Goal: Task Accomplishment & Management: Use online tool/utility

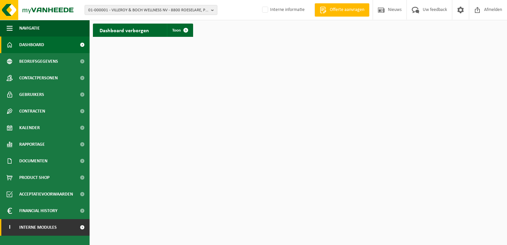
drag, startPoint x: 46, startPoint y: 228, endPoint x: 45, endPoint y: 223, distance: 4.8
click at [46, 228] on span "Interne modules" at bounding box center [38, 227] width 38 height 17
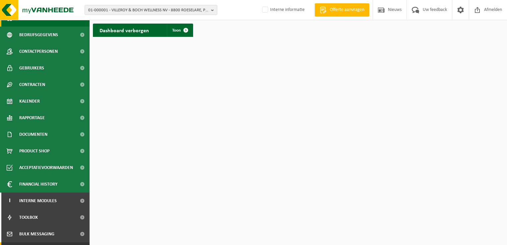
scroll to position [57, 0]
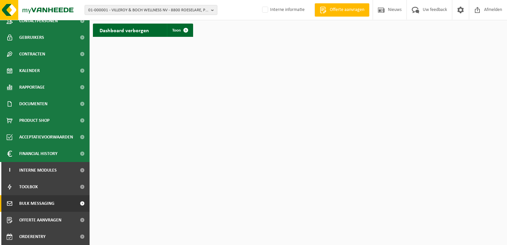
click at [37, 203] on span "Bulk Messaging" at bounding box center [36, 203] width 35 height 17
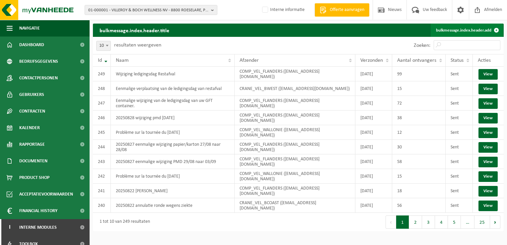
click at [469, 28] on link "bulkmessage.index.header.add" at bounding box center [467, 30] width 72 height 13
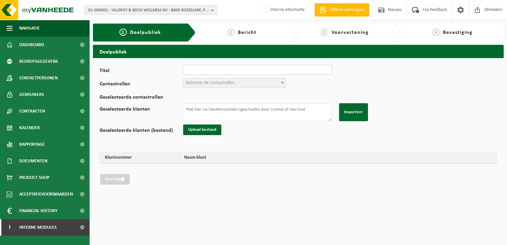
click at [201, 70] on input "Titel" at bounding box center [257, 70] width 149 height 10
type input "wijziging ledigingsdag PMD"
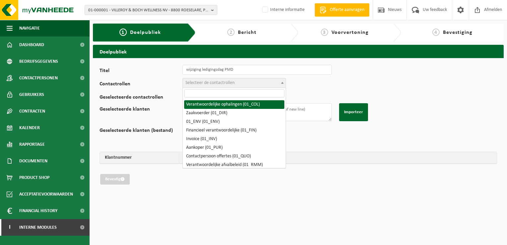
click at [197, 80] on span "Selecteer de contactrollen" at bounding box center [210, 82] width 49 height 5
drag, startPoint x: 212, startPoint y: 104, endPoint x: 215, endPoint y: 87, distance: 17.5
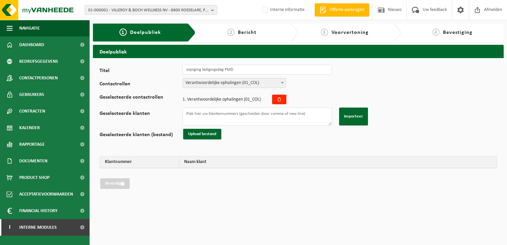
click at [216, 81] on span "Verantwoordelijke ophalingen (01_COL)" at bounding box center [234, 82] width 103 height 9
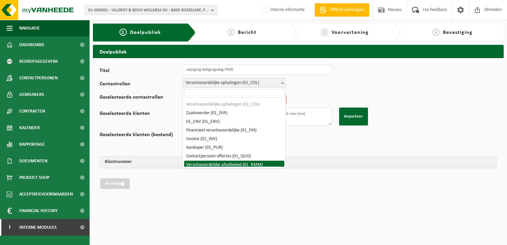
drag, startPoint x: 233, startPoint y: 166, endPoint x: 238, endPoint y: 164, distance: 4.6
select select "01_RMM"
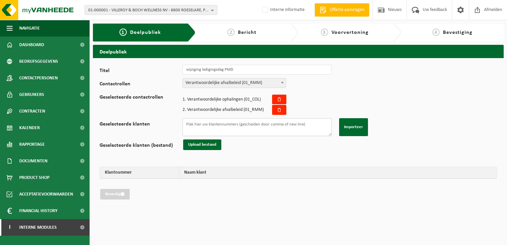
click at [197, 125] on textarea "Geselecteerde klanten" at bounding box center [257, 127] width 149 height 18
paste textarea "10-872406 02-012682 10-922864 10-853100 10-961188 10-784468 10-899475 10-962272…"
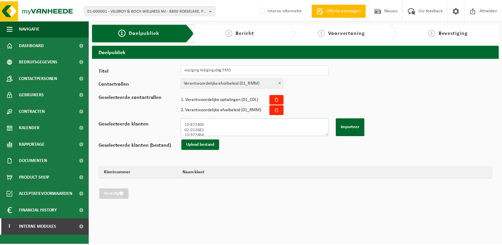
scroll to position [199, 0]
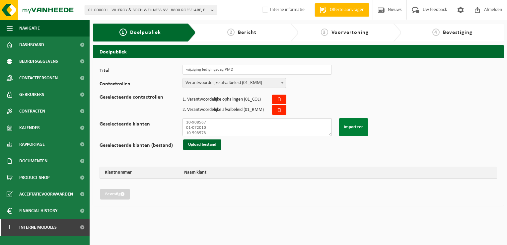
type textarea "10-872406 02-012682 10-922864 10-853100 10-961188 10-784468 10-899475 10-962272…"
click at [352, 127] on button "Importeer" at bounding box center [353, 127] width 29 height 18
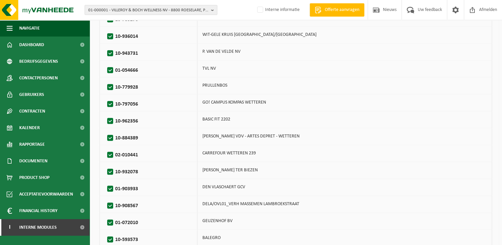
scroll to position [654, 0]
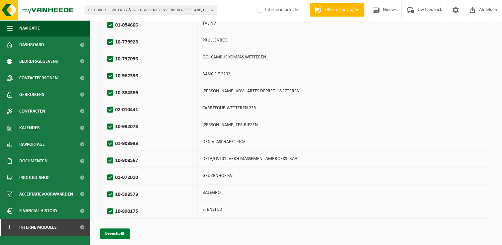
click at [106, 229] on button "Bevestig" at bounding box center [115, 233] width 30 height 11
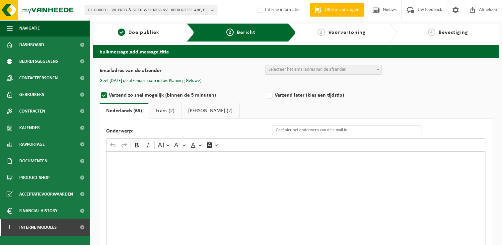
click at [202, 219] on div "Rich Text Editor. Editing area: main. Press Alt+0 for help." at bounding box center [296, 217] width 380 height 133
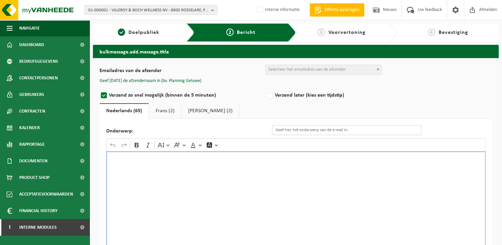
click at [290, 131] on input "Onderwerp:" at bounding box center [346, 130] width 149 height 10
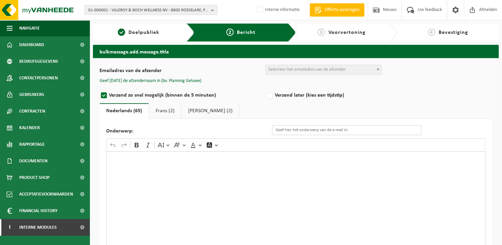
paste input "Eenmalige wijziging van de ledigingsdag van uw papier/karton container"
drag, startPoint x: 398, startPoint y: 129, endPoint x: 372, endPoint y: 129, distance: 26.6
click at [373, 129] on input "Eenmalige wijziging van de ledigingsdag van uw papier/karton container" at bounding box center [346, 130] width 149 height 10
click at [372, 129] on input "Eenmalige wijziging van de ledigingsdag van uw papier/karton container" at bounding box center [346, 130] width 149 height 10
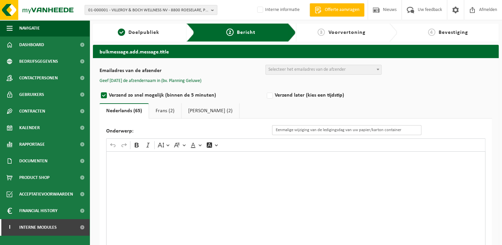
click at [384, 130] on input "Eenmalige wijziging van de ledigingsdag van uw papier/karton container" at bounding box center [346, 130] width 149 height 10
drag, startPoint x: 385, startPoint y: 129, endPoint x: 359, endPoint y: 129, distance: 25.9
click at [359, 129] on input "Eenmalige wijziging van de ledigingsdag van uw papier/karton container" at bounding box center [346, 130] width 149 height 10
type input "Eenmalige wijziging van de ledigingsdag van uw PMD container"
click at [253, 166] on div "Rich Text Editor. Editing area: main. Press Alt+0 for help." at bounding box center [296, 217] width 380 height 133
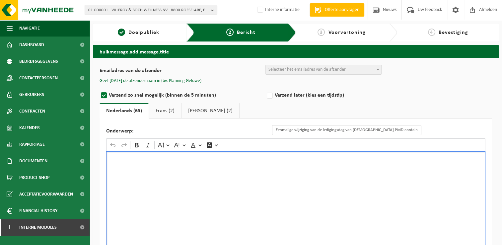
click at [263, 207] on div "Rich Text Editor. Editing area: main. Press Alt+0 for help." at bounding box center [296, 217] width 380 height 133
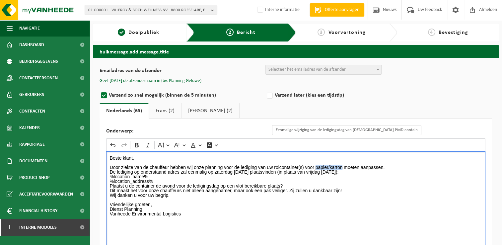
drag, startPoint x: 343, startPoint y: 165, endPoint x: 315, endPoint y: 165, distance: 27.9
click at [315, 165] on p "Door ziekte van de chauffeur hebben wij onze planning voor de lediging van uw r…" at bounding box center [296, 167] width 373 height 14
drag, startPoint x: 258, startPoint y: 171, endPoint x: 215, endPoint y: 171, distance: 42.8
click at [215, 171] on p "Door ziekte van de chauffeur hebben wij onze planning voor de lediging van uw r…" at bounding box center [296, 167] width 373 height 14
drag, startPoint x: 219, startPoint y: 173, endPoint x: 228, endPoint y: 172, distance: 9.0
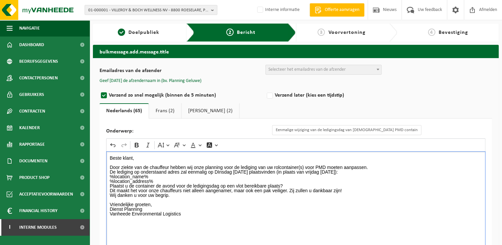
click at [219, 172] on p "Door ziekte van de chauffeur hebben wij onze planning voor de lediging van uw r…" at bounding box center [296, 167] width 373 height 14
click at [330, 170] on p "Door ziekte van de chauffeur hebben wij onze planning voor de lediging van uw r…" at bounding box center [296, 167] width 373 height 14
drag, startPoint x: 352, startPoint y: 171, endPoint x: 314, endPoint y: 171, distance: 37.9
click at [314, 171] on p "Door ziekte van de chauffeur hebben wij onze planning voor de lediging van uw r…" at bounding box center [296, 167] width 373 height 14
click at [134, 143] on icon "Editor toolbar" at bounding box center [136, 145] width 7 height 7
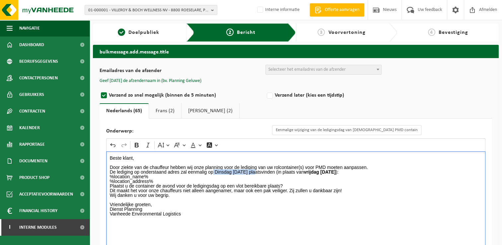
drag, startPoint x: 255, startPoint y: 171, endPoint x: 213, endPoint y: 171, distance: 41.8
click at [213, 171] on p "Door ziekte van de chauffeur hebben wij onze planning voor de lediging van uw r…" at bounding box center [296, 167] width 373 height 14
drag, startPoint x: 138, startPoint y: 144, endPoint x: 177, endPoint y: 156, distance: 40.6
click at [138, 144] on icon "Editor toolbar" at bounding box center [136, 145] width 7 height 7
click at [227, 176] on p "%location_name% %location_address%" at bounding box center [296, 178] width 373 height 9
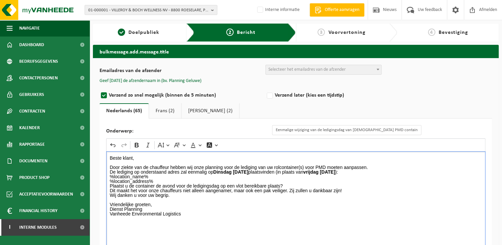
click at [316, 172] on strong "vrijdag 05/09/2025" at bounding box center [319, 171] width 32 height 5
click at [378, 173] on p "Door ziekte van de chauffeur hebben wij onze planning voor de lediging van uw r…" at bounding box center [296, 167] width 373 height 14
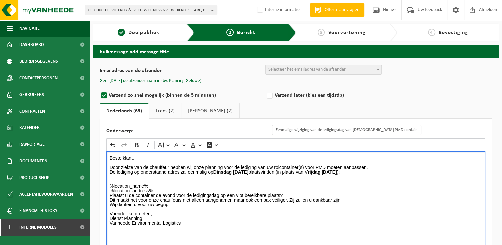
click at [187, 186] on p "%location_name% %location_address%" at bounding box center [296, 188] width 373 height 9
drag, startPoint x: 176, startPoint y: 184, endPoint x: 169, endPoint y: 192, distance: 10.6
click at [176, 185] on p "%location_name% %location_address%" at bounding box center [296, 188] width 373 height 9
click at [159, 193] on p "Plaatst u de container de avond voor de ledigingsdag op een vlot bereikbare pla…" at bounding box center [296, 197] width 373 height 9
click at [159, 189] on p "%location_name% %location_address%" at bounding box center [296, 188] width 373 height 9
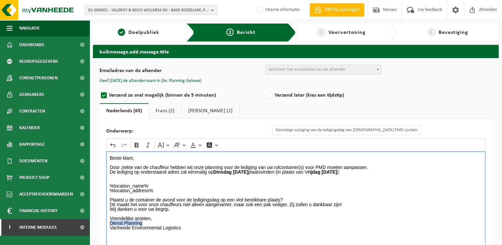
drag, startPoint x: 129, startPoint y: 220, endPoint x: 99, endPoint y: 222, distance: 30.3
click at [99, 222] on div "Emailadres van de afzender BULK_MAR_LUX (planning.messancy@vanheede.com) BULK_V…" at bounding box center [296, 183] width 406 height 250
click at [137, 145] on icon "Editor toolbar" at bounding box center [136, 145] width 7 height 7
click at [199, 222] on p "Dienst Planning Vanheede Environmental Logistics" at bounding box center [296, 228] width 373 height 14
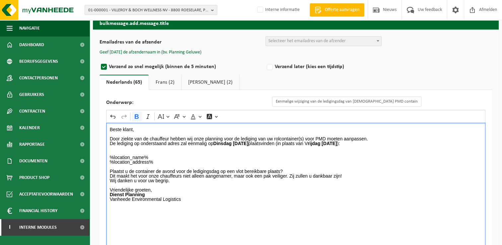
scroll to position [65, 0]
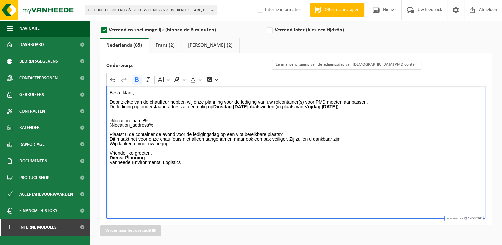
click at [165, 44] on link "Frans (2)" at bounding box center [165, 45] width 32 height 15
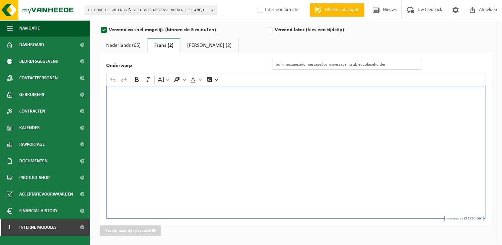
click at [149, 105] on div "Rich Text Editor. Editing area: main. Press Alt+0 for help." at bounding box center [296, 152] width 380 height 133
click at [328, 62] on input "Onderwerp" at bounding box center [346, 65] width 149 height 10
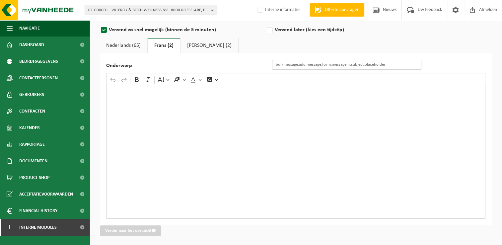
paste input "Changement exceptionnel du jour de vidange de vos papier/carton"
drag, startPoint x: 380, startPoint y: 65, endPoint x: 400, endPoint y: 64, distance: 20.3
click at [400, 64] on input "Changement exceptionnel du jour de vidange de vos papier/carton" at bounding box center [346, 65] width 149 height 10
click at [396, 64] on input "Changement exceptionnel du jour de vidange de vos papier/carton" at bounding box center [346, 65] width 149 height 10
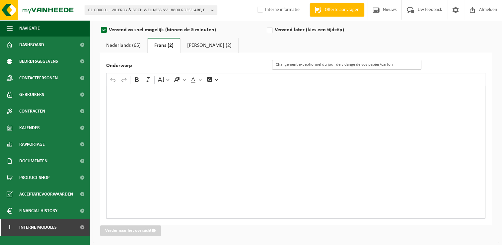
drag, startPoint x: 396, startPoint y: 64, endPoint x: 363, endPoint y: 63, distance: 33.2
click at [363, 63] on input "Changement exceptionnel du jour de vidange de vos papier/carton" at bounding box center [346, 65] width 149 height 10
type input "Changement exceptionnel du jour de vidange de PMC."
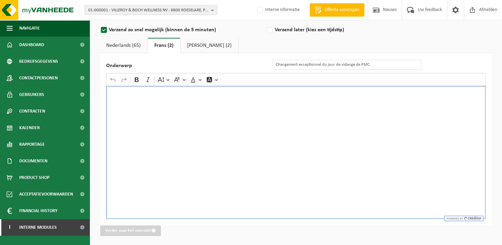
click at [189, 158] on div "Rich Text Editor. Editing area: main. Press Alt+0 for help." at bounding box center [296, 152] width 380 height 133
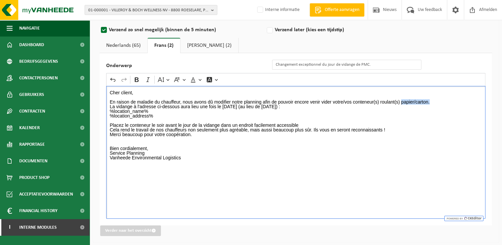
drag, startPoint x: 429, startPoint y: 101, endPoint x: 401, endPoint y: 100, distance: 27.9
click at [401, 100] on p "En raison de maladie du chauffeur, nous avons dû modifier notre planning afin d…" at bounding box center [296, 102] width 373 height 14
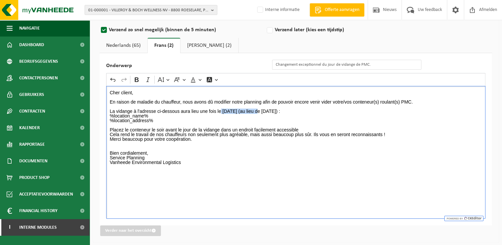
drag, startPoint x: 262, startPoint y: 109, endPoint x: 220, endPoint y: 109, distance: 42.2
click at [220, 109] on p "⁠⁠⁠⁠⁠⁠⁠ La vidange à l'adresse ci-dessous aura lieu une fois le samedi 02/08/20…" at bounding box center [296, 108] width 373 height 9
click at [228, 108] on p "La vidange à l'adresse ci-dessous aura lieu une fois le MArdi 09/09/2025 (au li…" at bounding box center [296, 108] width 373 height 9
click at [306, 111] on p "La vidange à l'adresse ci-dessous aura lieu une fois le Mardi 09/09/2025 (au li…" at bounding box center [296, 108] width 373 height 9
click at [282, 110] on p "La vidange à l'adresse ci-dessous aura lieu une fois le Mardi 09/09/2025 (au li…" at bounding box center [296, 108] width 373 height 9
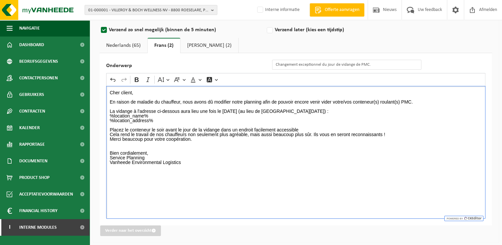
click at [334, 112] on p "La vidange à l'adresse ci-dessous aura lieu une fois le Mardi 09/09/2025 (au li…" at bounding box center [296, 108] width 373 height 9
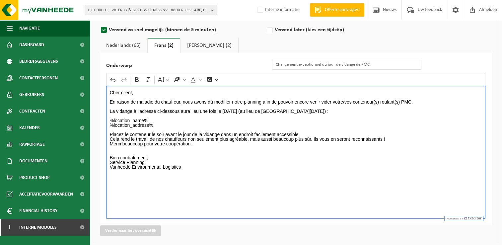
click at [260, 128] on p "Placez le conteneur le soir avant le jour de la vidange dans un endroit facilem…" at bounding box center [296, 135] width 373 height 14
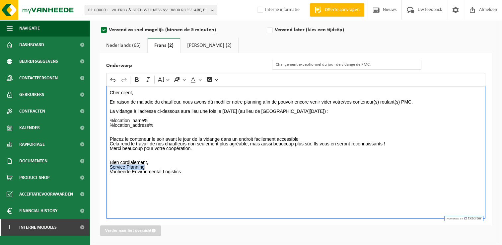
drag, startPoint x: 150, startPoint y: 165, endPoint x: 106, endPoint y: 165, distance: 44.2
click at [106, 165] on div "Onderwerp Changement exceptionnel du jour de vidange de PMC. Rich Text Editor U…" at bounding box center [296, 139] width 393 height 172
click at [138, 78] on icon "Editor toolbar" at bounding box center [137, 79] width 4 height 5
drag, startPoint x: 258, startPoint y: 110, endPoint x: 222, endPoint y: 110, distance: 35.5
click at [222, 110] on p "La vidange à l'adresse ci-dessous aura lieu une fois le Mardi 09/09/2025 (au li…" at bounding box center [296, 108] width 373 height 9
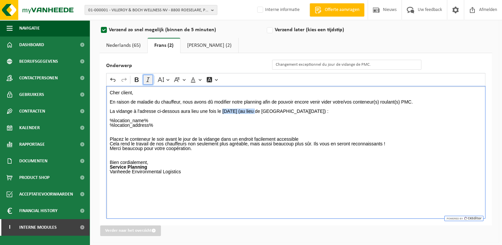
click at [143, 78] on button "Italic" at bounding box center [148, 80] width 10 height 10
click at [138, 78] on icon "Editor toolbar" at bounding box center [137, 79] width 4 height 5
click at [149, 78] on icon "Editor toolbar" at bounding box center [148, 79] width 7 height 7
drag, startPoint x: 325, startPoint y: 111, endPoint x: 284, endPoint y: 108, distance: 41.3
click at [284, 108] on p "La vidange à l'adresse ci-dessous aura lieu une fois le Mardi 09/09/2025 (au li…" at bounding box center [296, 108] width 373 height 9
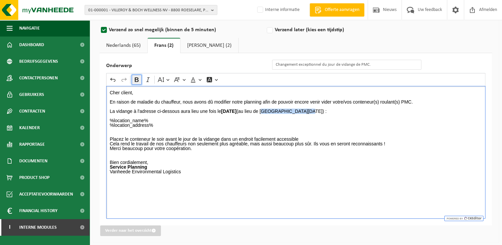
click at [137, 79] on icon "Editor toolbar" at bounding box center [137, 79] width 4 height 5
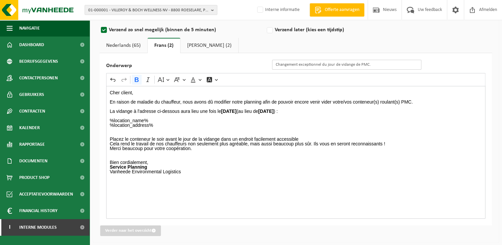
drag, startPoint x: 380, startPoint y: 66, endPoint x: 253, endPoint y: 66, distance: 126.8
click at [254, 68] on div "Onderwerp Changement exceptionnel du jour de vidange de PMC." at bounding box center [267, 65] width 322 height 10
click at [199, 46] on link "Engels (2)" at bounding box center [210, 45] width 58 height 15
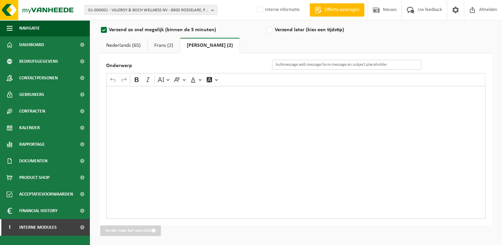
click at [296, 64] on input "Onderwerp" at bounding box center [346, 65] width 149 height 10
paste input "Changement exceptionnel du jour de vidange de PMC."
type input "Changement exceptionnel du jour de vidange de PMC."
click at [303, 107] on div "Rich Text Editor. Editing area: main. Press Alt+0 for help." at bounding box center [296, 152] width 380 height 133
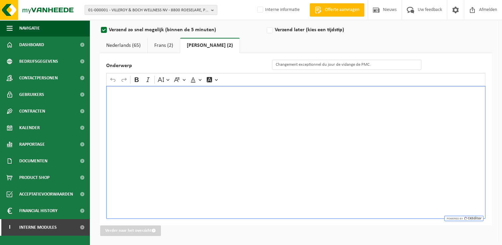
click at [165, 47] on link "Frans (2)" at bounding box center [164, 45] width 32 height 15
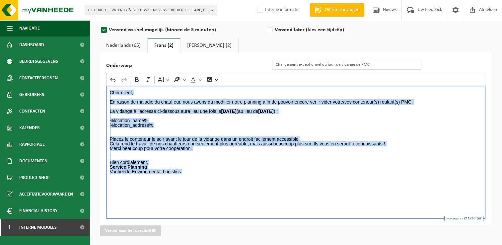
drag, startPoint x: 184, startPoint y: 178, endPoint x: 92, endPoint y: 87, distance: 129.8
click at [92, 87] on div "bulkmessage.add.message.title Emailadres van de afzender BULK_MAR_LUX (planning…" at bounding box center [296, 112] width 413 height 267
copy div "Cher client, En raison de maladie du chauffeur, nous avons dû modifier notre pl…"
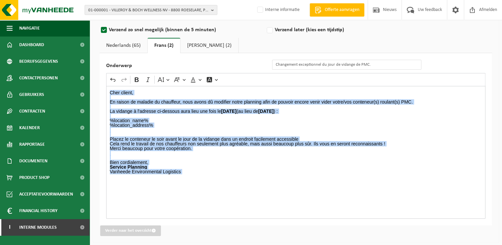
click at [192, 45] on link "Engels (2)" at bounding box center [210, 45] width 58 height 15
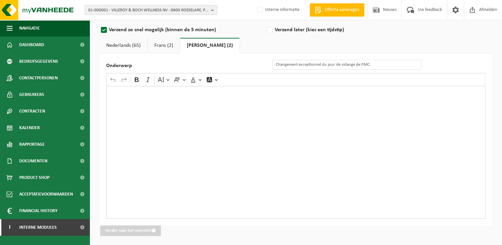
click at [117, 104] on div "Rich Text Editor. Editing area: main. Press Alt+0 for help." at bounding box center [296, 152] width 380 height 133
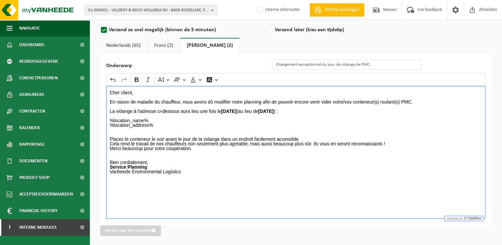
click at [230, 168] on p "Service Planning Vanheede Environmental Logistics" at bounding box center [296, 172] width 373 height 14
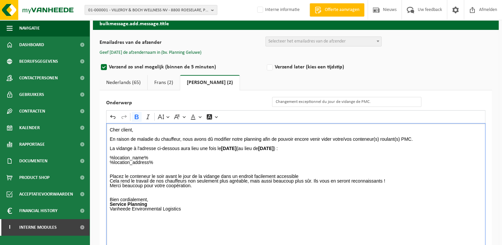
scroll to position [0, 0]
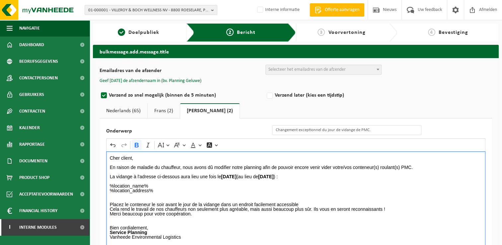
click at [276, 68] on span "Selecteer het emailadres van de afzender" at bounding box center [307, 69] width 77 height 5
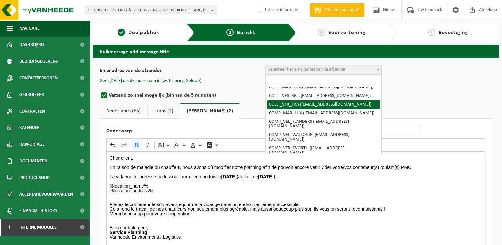
scroll to position [66, 0]
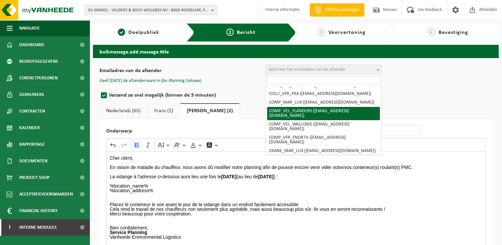
select select "COMP_VEL_FLANDERS"
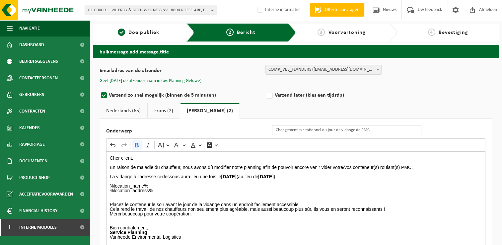
click at [173, 81] on button "Geef hier de afzendernaam in (bv. Planning Geluwe)" at bounding box center [151, 81] width 102 height 6
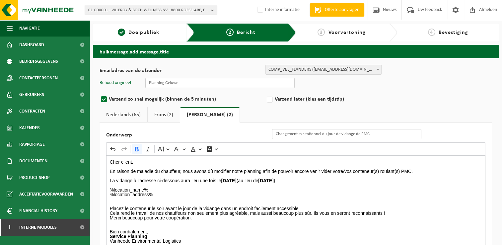
click at [188, 84] on input "text" at bounding box center [219, 83] width 149 height 10
type input "Planning Geluwe"
click at [383, 95] on label "Verzend later (kies een tijdstip)" at bounding box center [349, 99] width 166 height 9
click at [281, 98] on input "Verzend later (kies een tijdstip)" at bounding box center [279, 100] width 4 height 4
radio input "true"
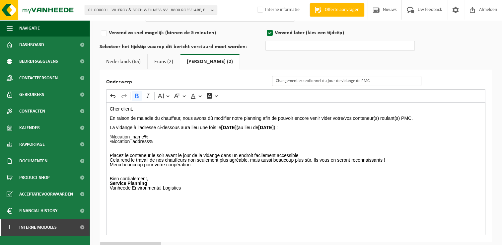
click at [163, 61] on link "Frans (2)" at bounding box center [164, 61] width 32 height 15
click at [199, 61] on link "Engels (2)" at bounding box center [210, 61] width 58 height 15
click at [138, 59] on link "Nederlands (65)" at bounding box center [124, 61] width 48 height 15
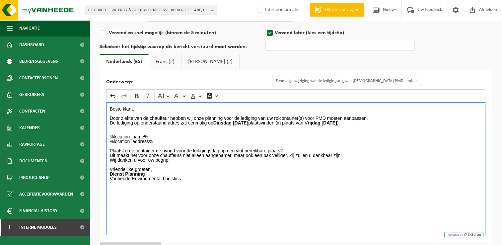
drag, startPoint x: 315, startPoint y: 121, endPoint x: 318, endPoint y: 121, distance: 3.4
click at [318, 121] on p "Door ziekte van de chauffeur hebben wij onze planning voor de lediging van uw r…" at bounding box center [296, 118] width 373 height 14
click at [137, 94] on icon "Editor toolbar" at bounding box center [137, 96] width 4 height 5
click at [259, 189] on div "Beste klant, Door ziekte van de chauffeur hebben wij onze planning voor de ledi…" at bounding box center [296, 168] width 380 height 133
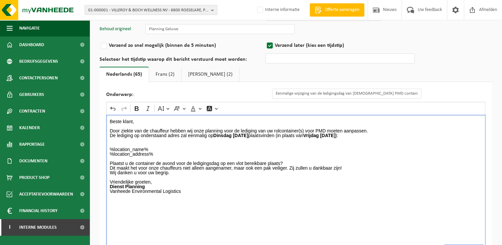
scroll to position [0, 0]
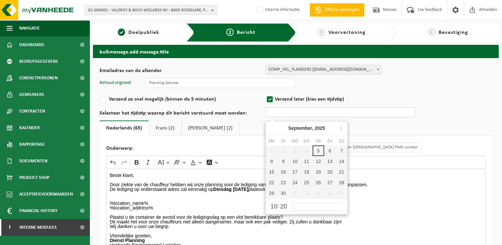
click at [272, 114] on input "text" at bounding box center [340, 112] width 149 height 10
click at [120, 99] on label "Verzend zo snel mogelijk (binnen de 5 minuten)" at bounding box center [183, 99] width 166 height 9
click at [115, 99] on input "Verzend zo snel mogelijk (binnen de 5 minuten)" at bounding box center [113, 100] width 4 height 4
radio input "true"
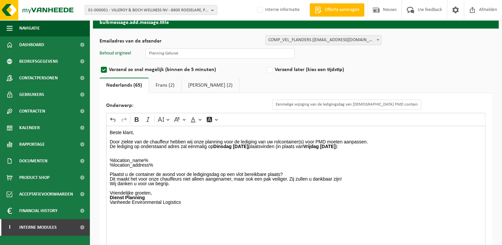
scroll to position [70, 0]
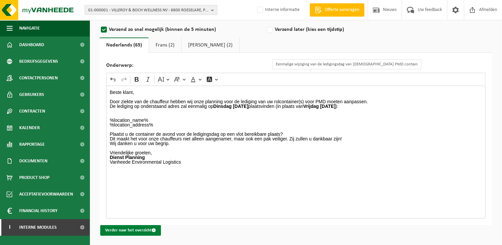
click at [146, 229] on button "Verder naar het overzicht" at bounding box center [130, 230] width 61 height 11
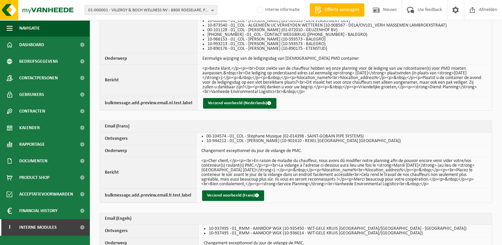
scroll to position [664, 0]
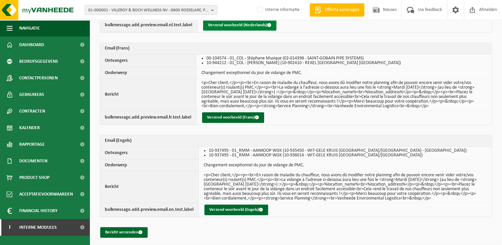
click at [224, 22] on button "Verzend voorbeeld (Nederlands)" at bounding box center [239, 25] width 73 height 11
click at [123, 229] on button "Bericht verzenden" at bounding box center [123, 232] width 47 height 11
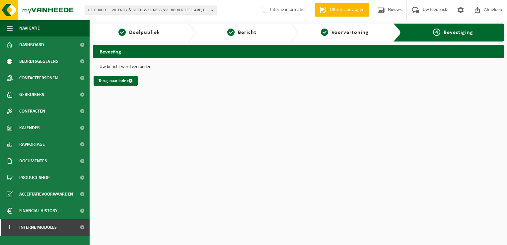
click at [259, 200] on html "01-000001 - VILLEROY & BOCH WELLNESS NV - 8800 ROESELARE, POPULIERSTRAAT 1 01-0…" at bounding box center [253, 122] width 507 height 245
click at [251, 215] on html "01-000001 - VILLEROY & BOCH WELLNESS NV - 8800 ROESELARE, POPULIERSTRAAT 1 01-0…" at bounding box center [253, 122] width 507 height 245
